Goal: Transaction & Acquisition: Download file/media

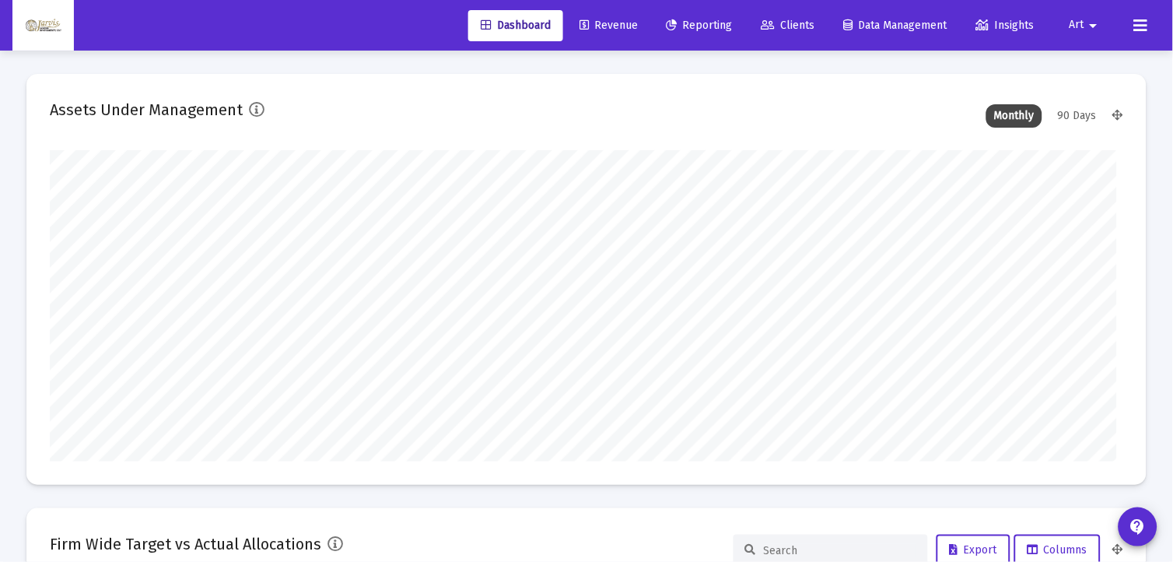
type input "[DATE]"
click at [695, 27] on span "Reporting" at bounding box center [687, 25] width 66 height 13
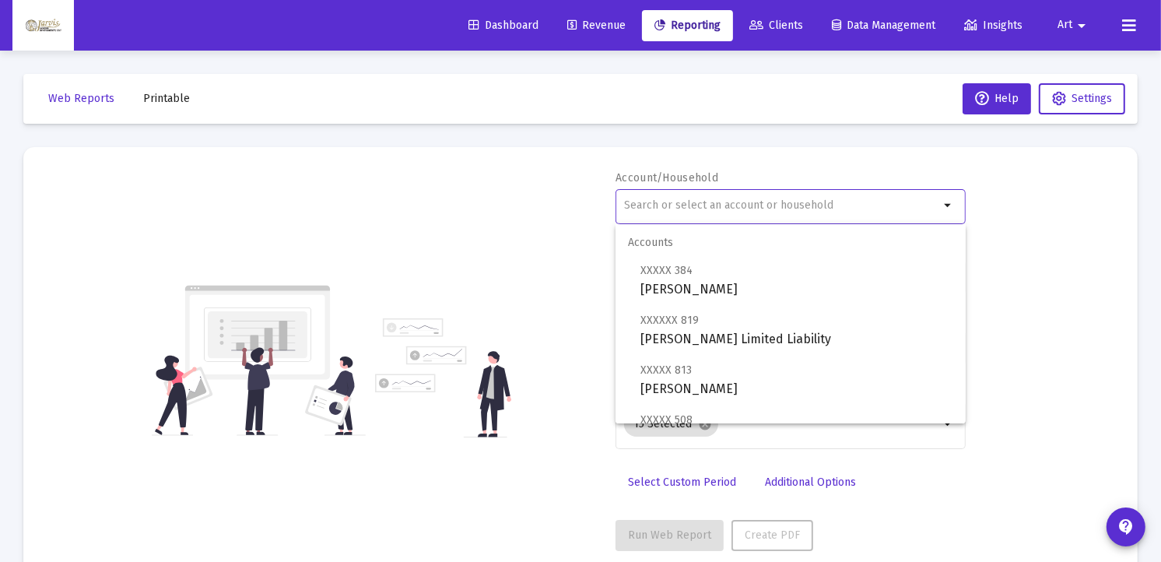
click at [686, 201] on input "text" at bounding box center [781, 205] width 315 height 12
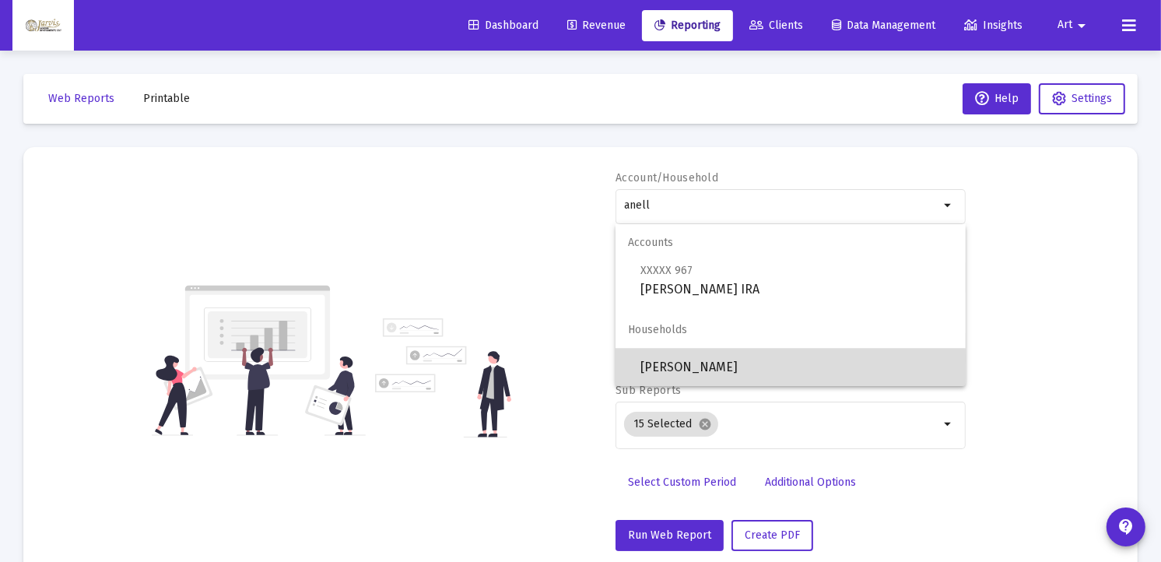
click at [706, 368] on span "[PERSON_NAME]" at bounding box center [796, 367] width 313 height 37
type input "[PERSON_NAME]"
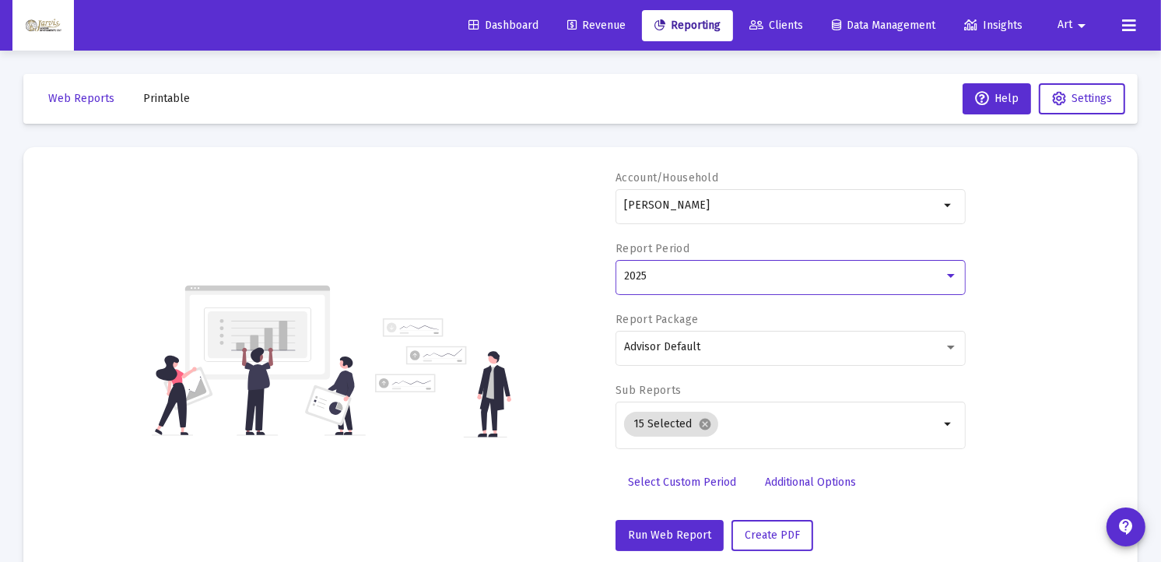
click at [955, 275] on div at bounding box center [951, 276] width 14 height 12
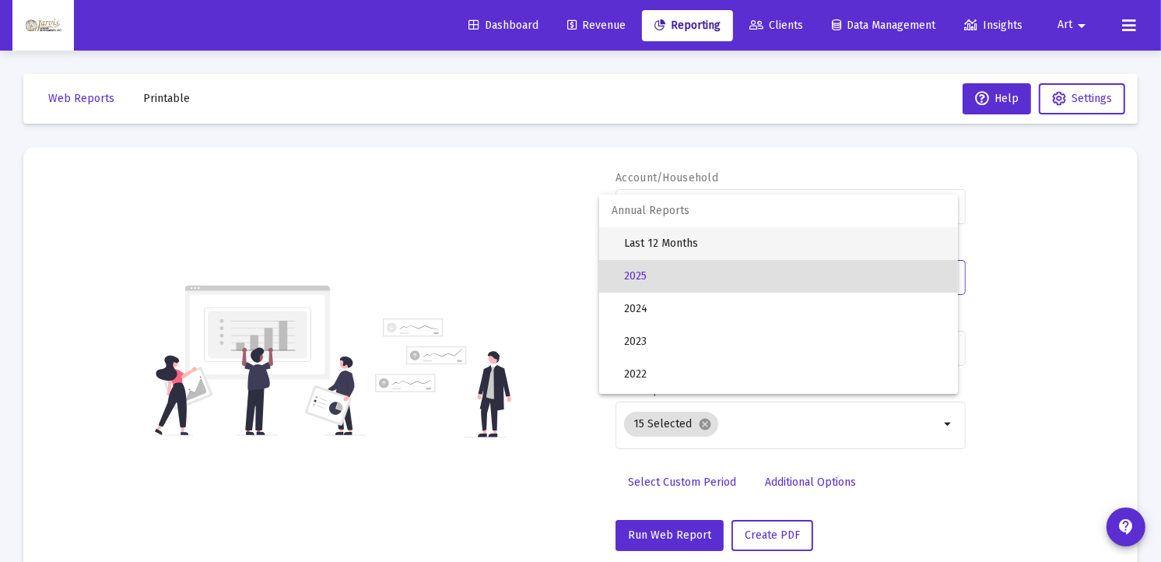
click at [682, 242] on span "Last 12 Months" at bounding box center [784, 243] width 321 height 33
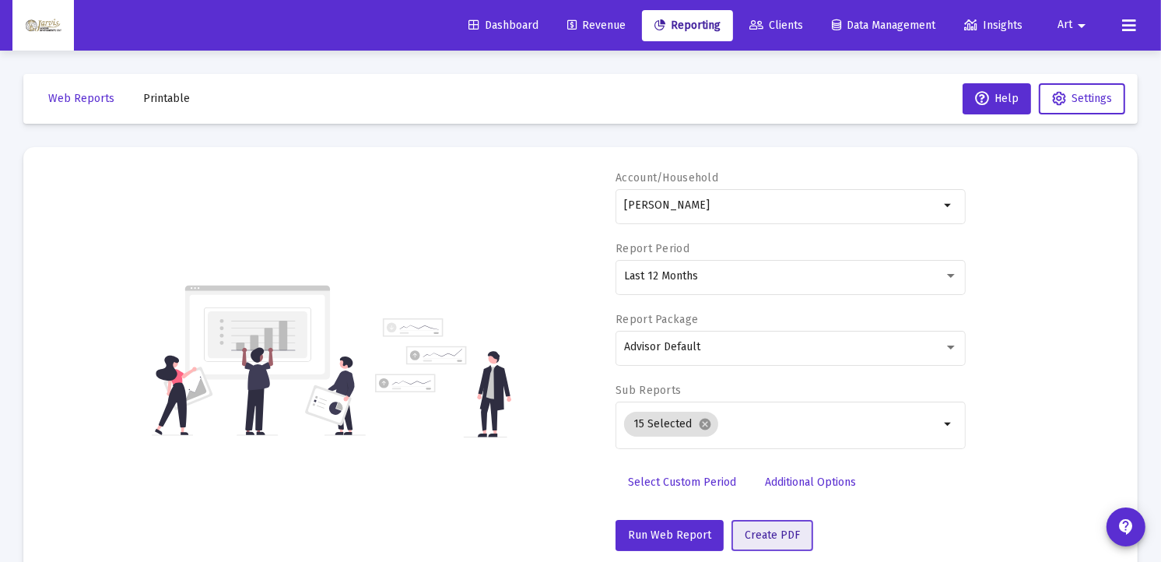
click at [764, 537] on span "Create PDF" at bounding box center [771, 534] width 55 height 13
click at [170, 96] on span "Printable" at bounding box center [166, 98] width 47 height 13
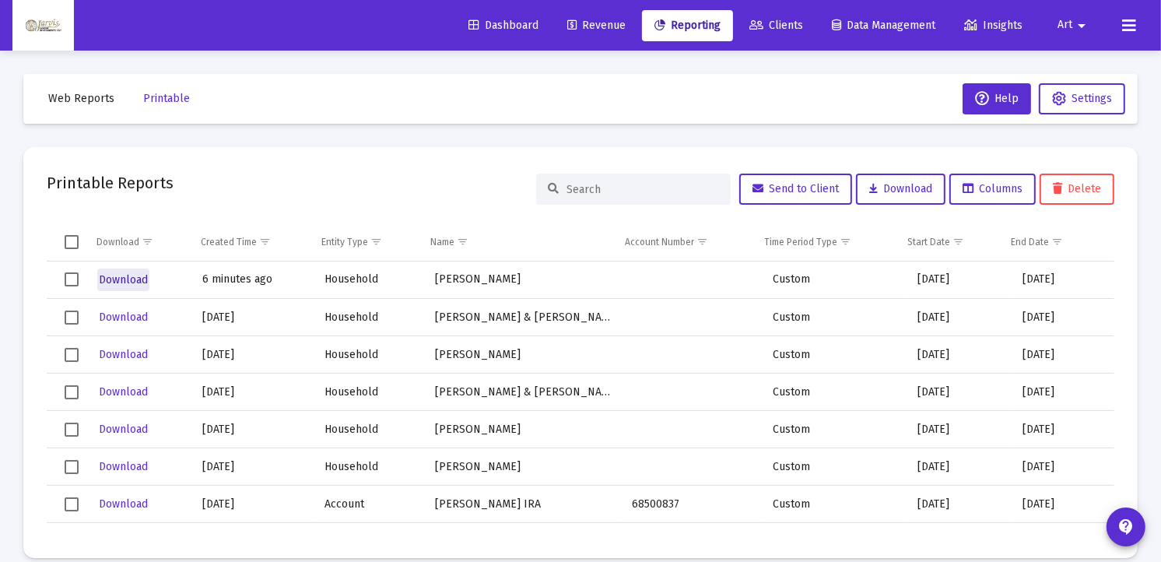
click at [132, 275] on span "Download" at bounding box center [123, 279] width 49 height 13
